Goal: Task Accomplishment & Management: Complete application form

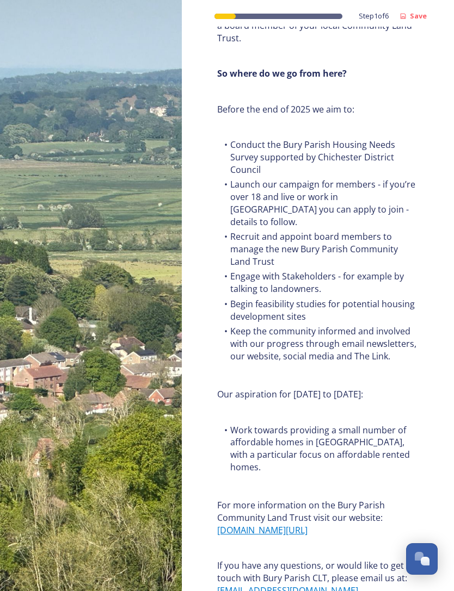
scroll to position [1512, 0]
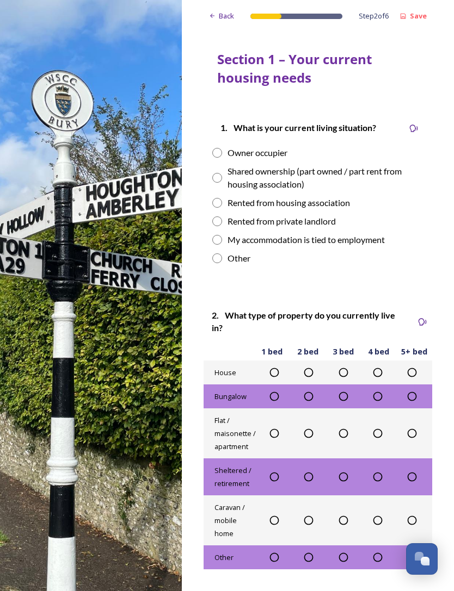
click at [213, 153] on input "radio" at bounding box center [217, 153] width 10 height 10
radio input "true"
click at [346, 373] on icon at bounding box center [343, 372] width 11 height 11
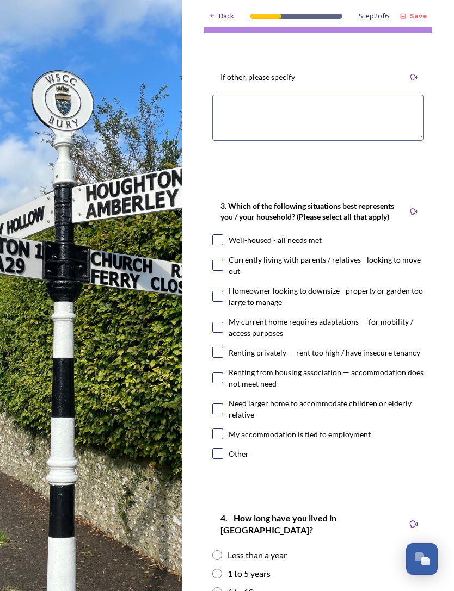
scroll to position [536, 0]
click at [218, 235] on input "checkbox" at bounding box center [217, 240] width 11 height 11
checkbox input "true"
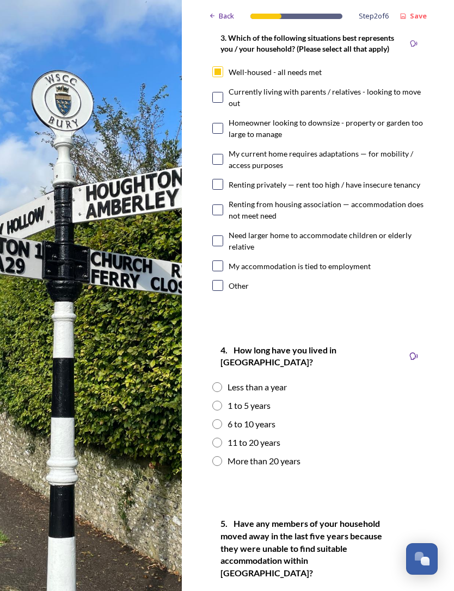
scroll to position [747, 0]
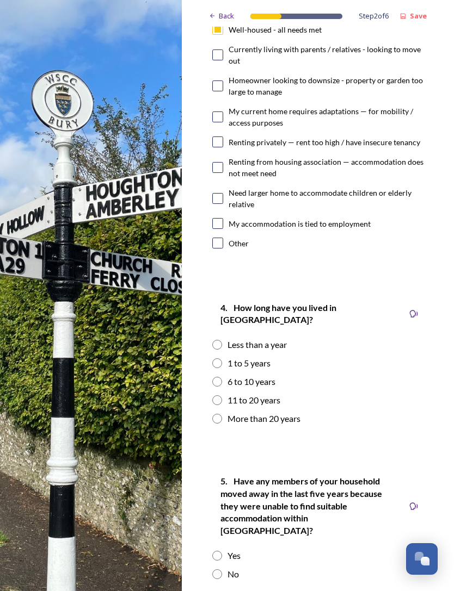
click at [221, 414] on input "radio" at bounding box center [217, 419] width 10 height 10
radio input "true"
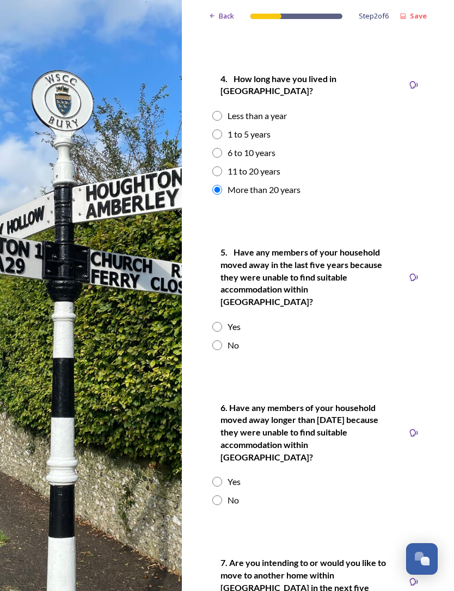
scroll to position [978, 0]
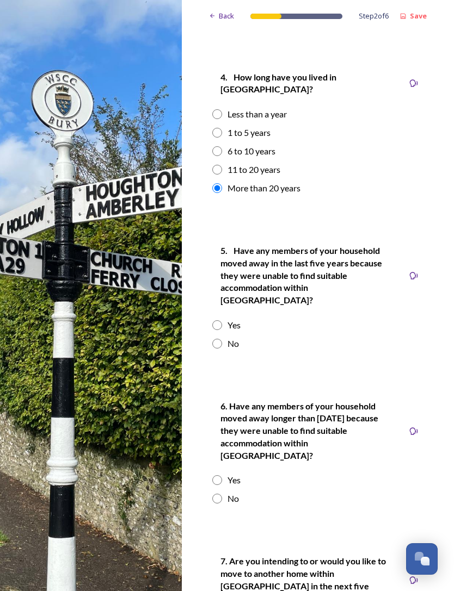
click at [215, 339] on input "radio" at bounding box center [217, 344] width 10 height 10
radio input "true"
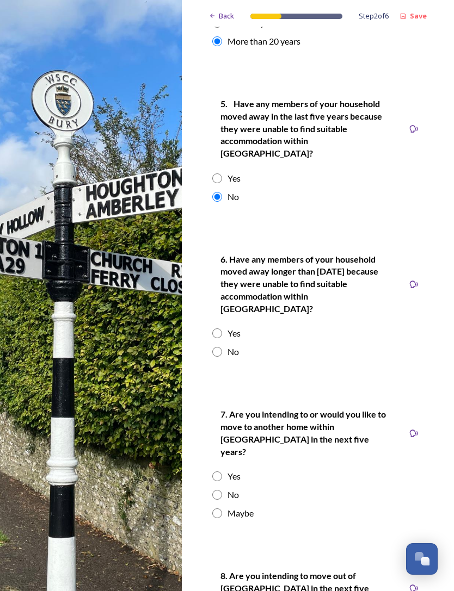
scroll to position [1125, 0]
click at [219, 347] on input "radio" at bounding box center [217, 352] width 10 height 10
radio input "true"
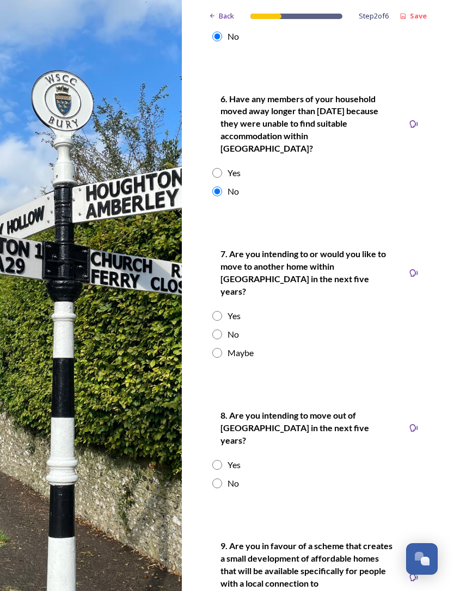
scroll to position [1286, 0]
click at [209, 299] on div "7. Are you intending to or would you like to move to another home within [GEOGR…" at bounding box center [317, 303] width 228 height 134
click at [218, 348] on input "radio" at bounding box center [217, 353] width 10 height 10
radio input "true"
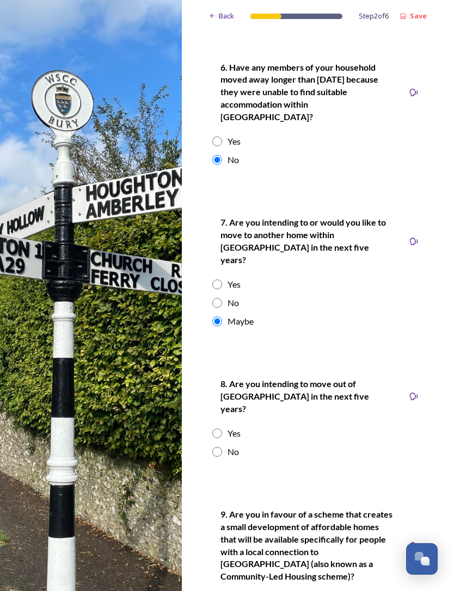
scroll to position [1329, 0]
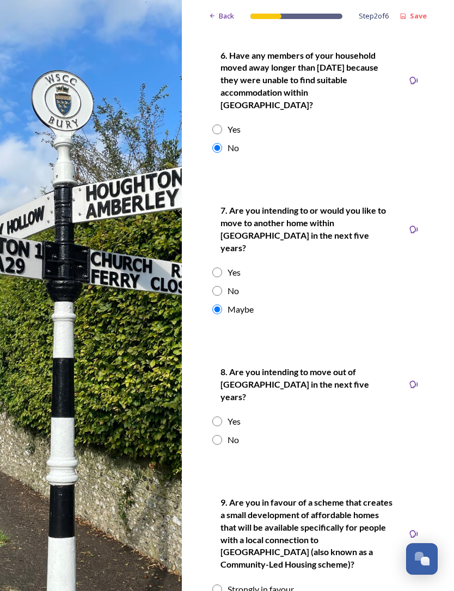
click at [219, 435] on input "radio" at bounding box center [217, 440] width 10 height 10
radio input "true"
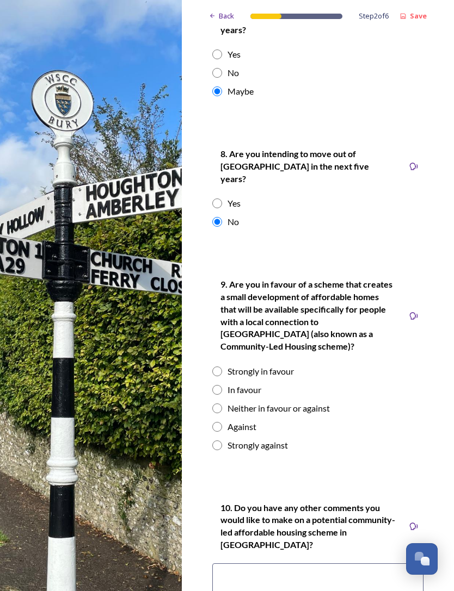
scroll to position [1548, 0]
click at [216, 385] on input "radio" at bounding box center [217, 390] width 10 height 10
radio input "true"
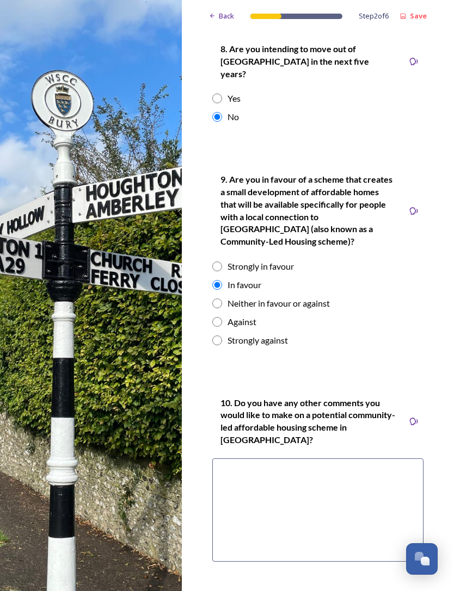
scroll to position [1652, 0]
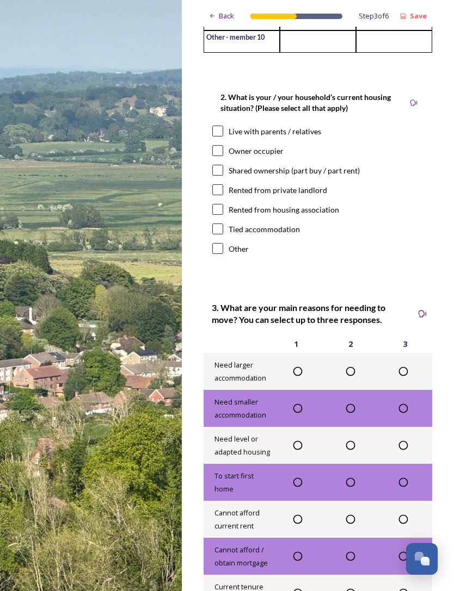
scroll to position [345, 0]
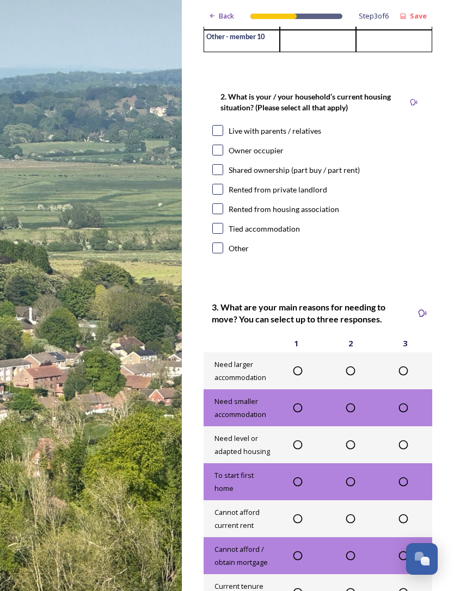
click at [212, 152] on input "checkbox" at bounding box center [217, 150] width 11 height 11
checkbox input "true"
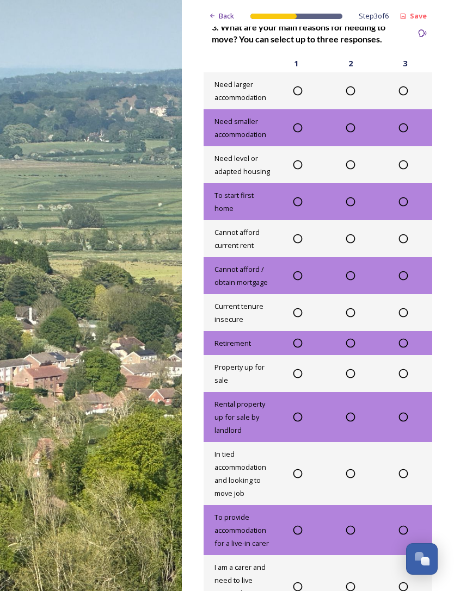
scroll to position [625, 0]
click at [303, 341] on icon at bounding box center [297, 343] width 11 height 11
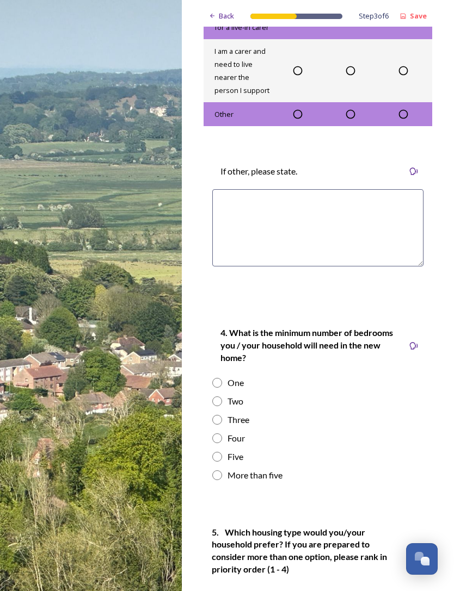
scroll to position [1142, 0]
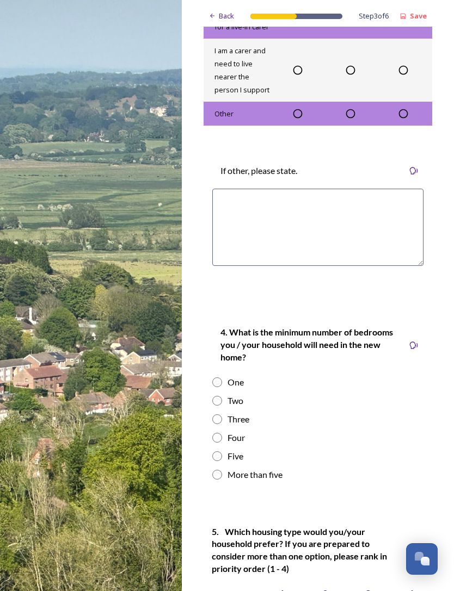
click at [219, 416] on input "radio" at bounding box center [217, 420] width 10 height 10
radio input "true"
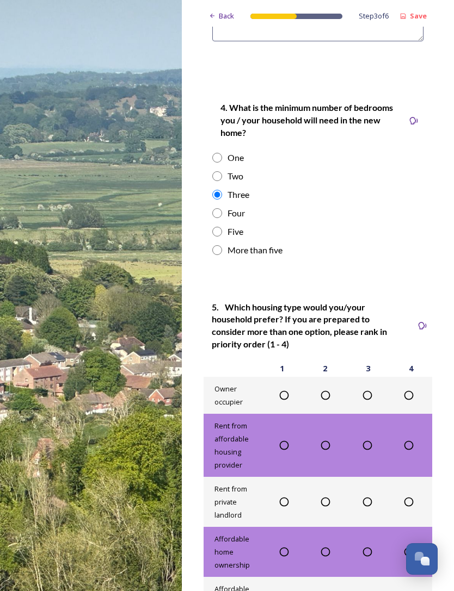
scroll to position [1367, 0]
click at [288, 390] on icon at bounding box center [284, 395] width 11 height 11
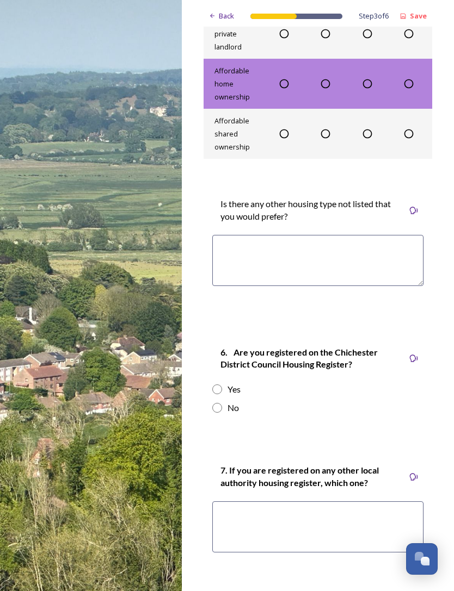
scroll to position [1836, 0]
click at [215, 385] on div "Yes" at bounding box center [317, 388] width 211 height 13
radio input "true"
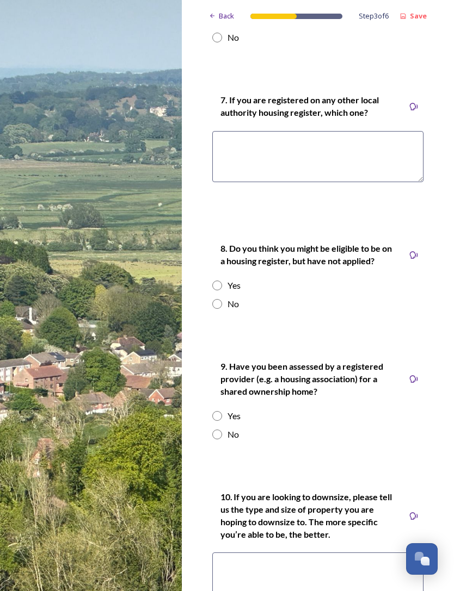
scroll to position [2205, 0]
click at [220, 299] on input "radio" at bounding box center [217, 304] width 10 height 10
radio input "true"
click at [215, 430] on input "radio" at bounding box center [217, 435] width 10 height 10
radio input "true"
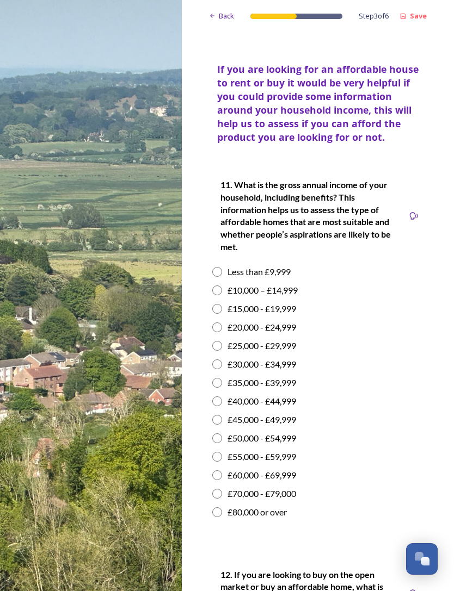
scroll to position [2833, 0]
click at [214, 508] on input "radio" at bounding box center [217, 513] width 10 height 10
radio input "true"
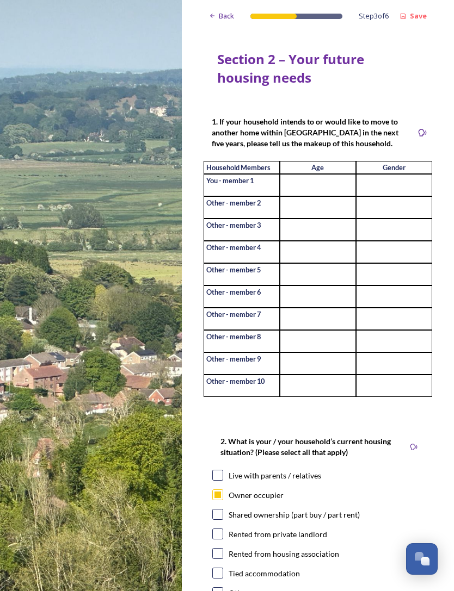
scroll to position [0, 0]
click at [223, 11] on span "Back" at bounding box center [226, 16] width 15 height 10
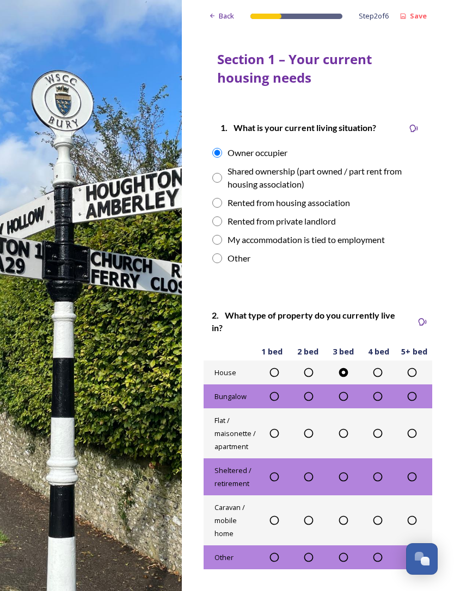
click at [232, 7] on div "Back" at bounding box center [221, 15] width 36 height 21
